Goal: Communication & Community: Share content

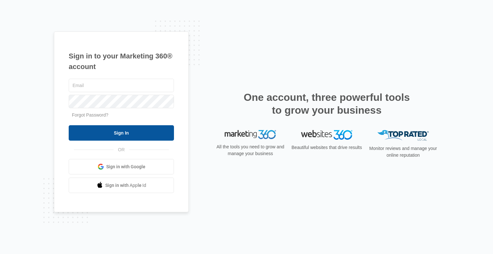
type input "[EMAIL_ADDRESS][DOMAIN_NAME]"
click at [135, 129] on input "Sign In" at bounding box center [121, 132] width 105 height 15
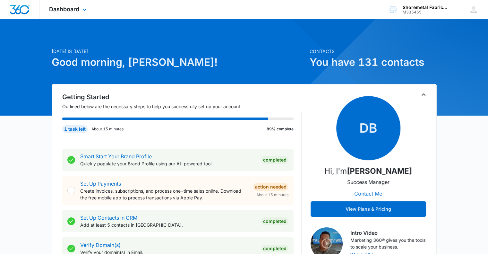
click at [80, 15] on div "Dashboard Apps Reputation Websites Forms CRM Email Social Content Ads Intellige…" at bounding box center [68, 9] width 59 height 19
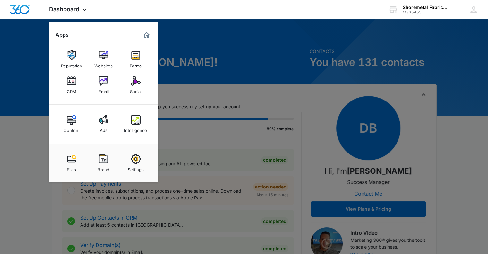
click at [130, 80] on link "Social" at bounding box center [135, 85] width 24 height 24
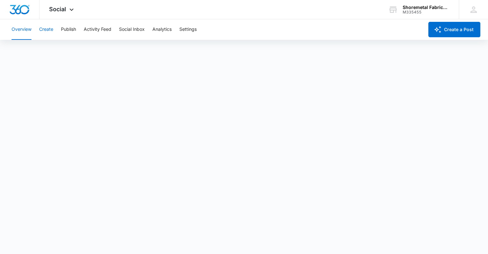
click at [44, 30] on button "Create" at bounding box center [46, 29] width 14 height 21
